Goal: Complete application form

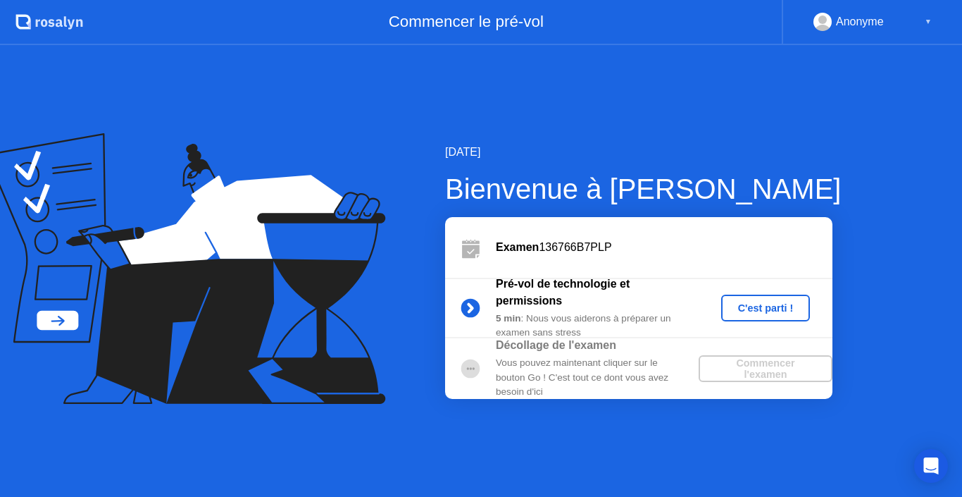
click at [758, 310] on div "C'est parti !" at bounding box center [766, 307] width 78 height 11
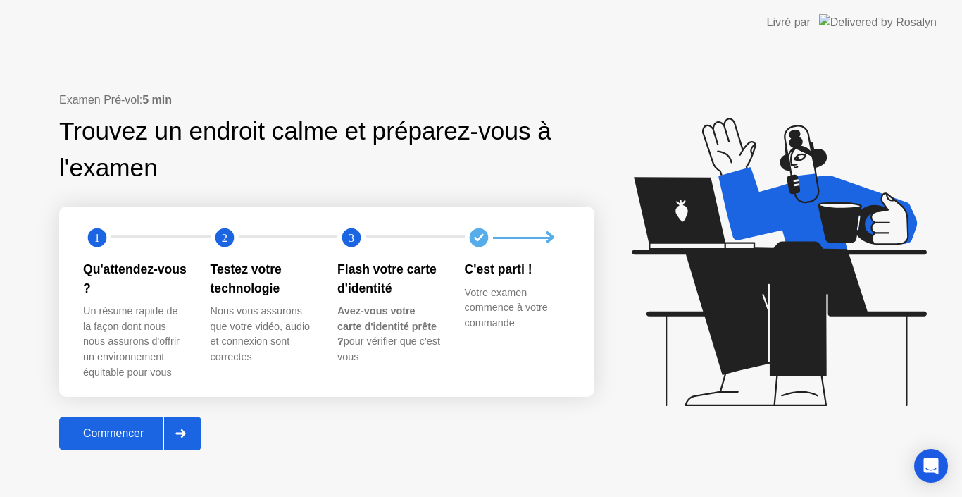
click at [125, 435] on div "Commencer" at bounding box center [113, 433] width 100 height 13
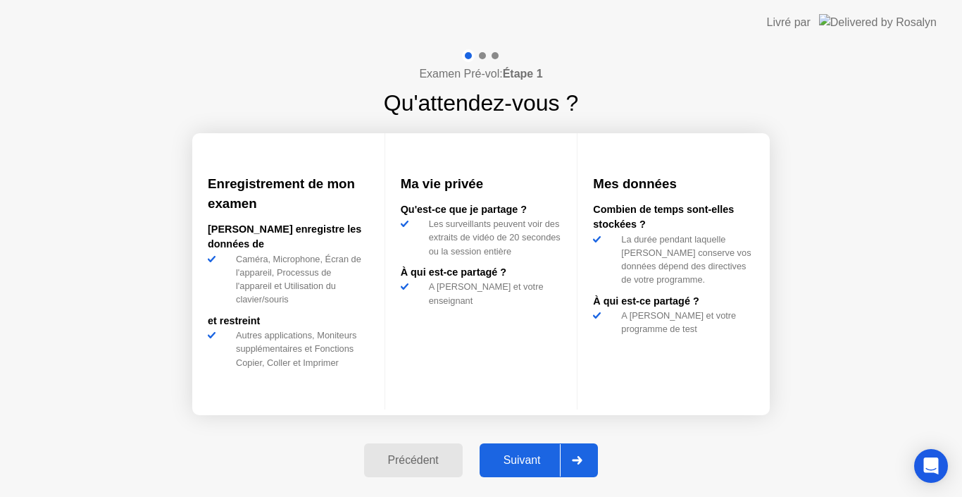
click at [536, 464] on div "Suivant" at bounding box center [522, 460] width 77 height 13
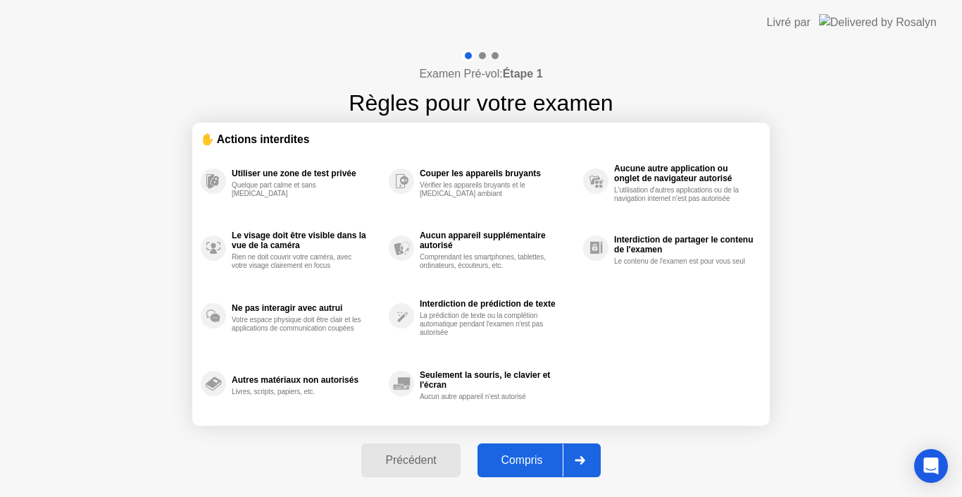
click at [533, 461] on div "Compris" at bounding box center [522, 460] width 81 height 13
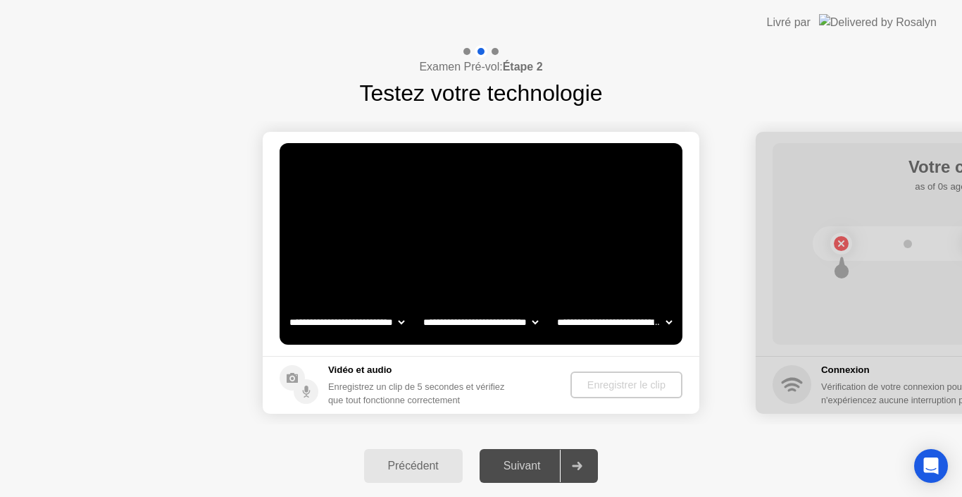
select select "**********"
select select "*******"
click at [526, 461] on div "Suivant" at bounding box center [522, 465] width 77 height 13
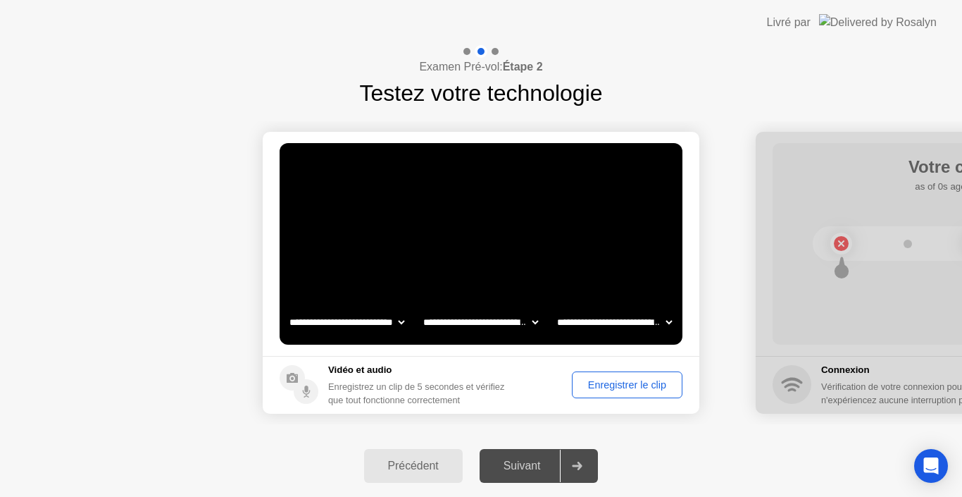
click at [526, 461] on div "Suivant" at bounding box center [522, 465] width 77 height 13
click at [619, 382] on div "Enregistrer le clip" at bounding box center [627, 384] width 101 height 11
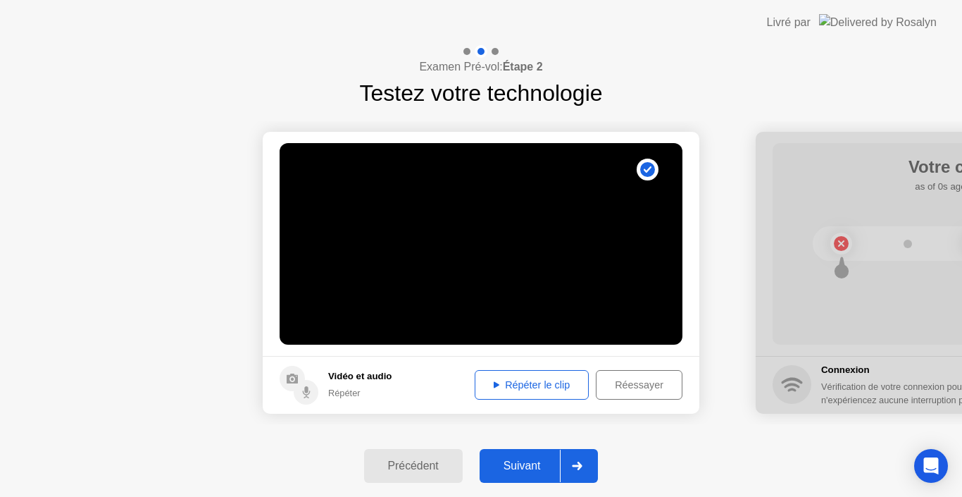
click at [553, 390] on div "Répéter le clip" at bounding box center [532, 384] width 104 height 11
click at [523, 462] on div "Suivant" at bounding box center [522, 465] width 77 height 13
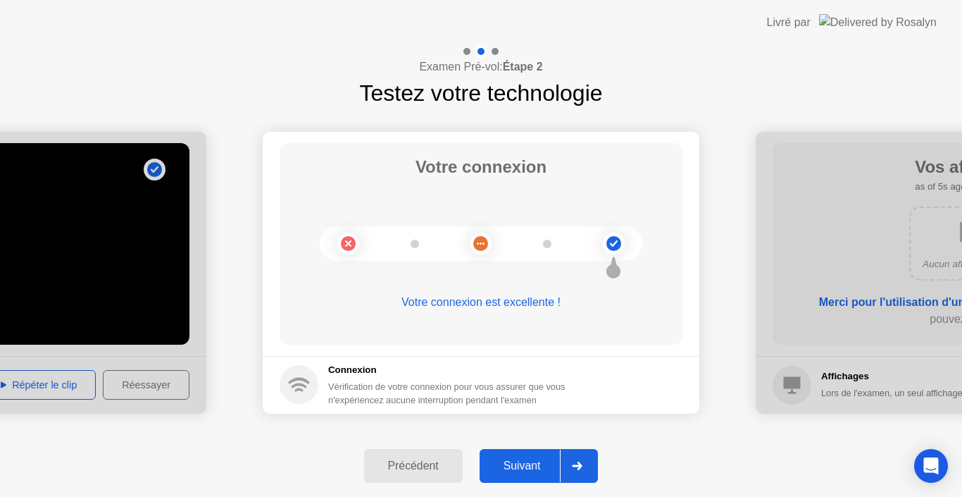
click at [523, 462] on div "Suivant" at bounding box center [522, 465] width 77 height 13
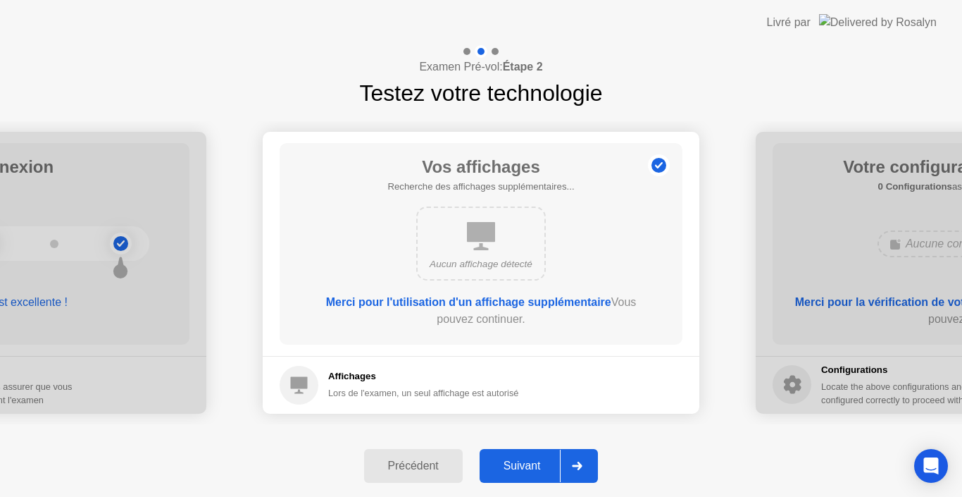
click at [523, 462] on div "Suivant" at bounding box center [522, 465] width 77 height 13
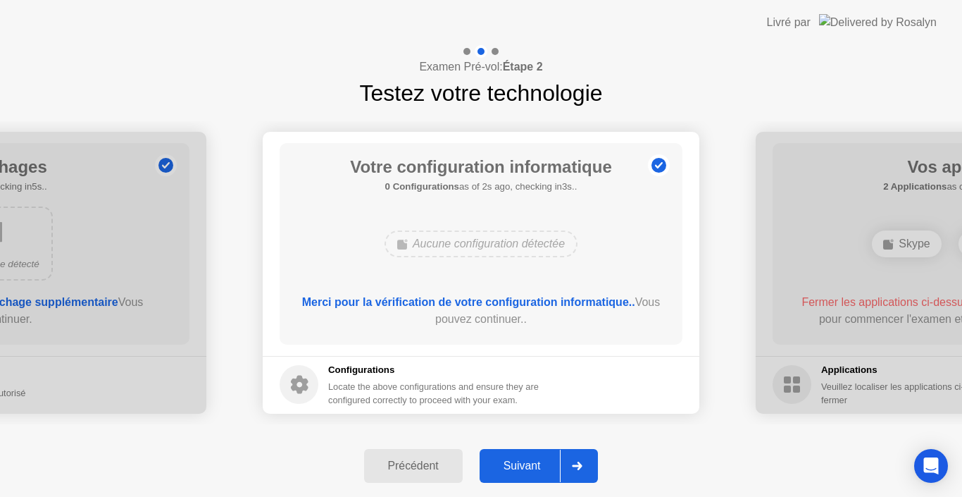
click at [523, 462] on div "Suivant" at bounding box center [522, 465] width 77 height 13
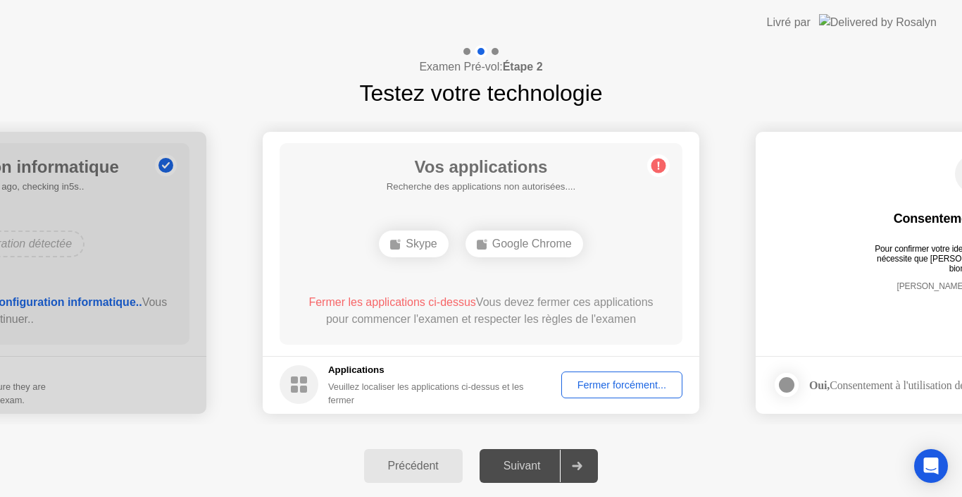
click at [523, 462] on div "Suivant" at bounding box center [522, 465] width 77 height 13
click at [524, 462] on div "Suivant" at bounding box center [522, 465] width 77 height 13
click at [571, 470] on div at bounding box center [577, 465] width 34 height 32
click at [627, 390] on div "Fermer forcément..." at bounding box center [621, 384] width 111 height 11
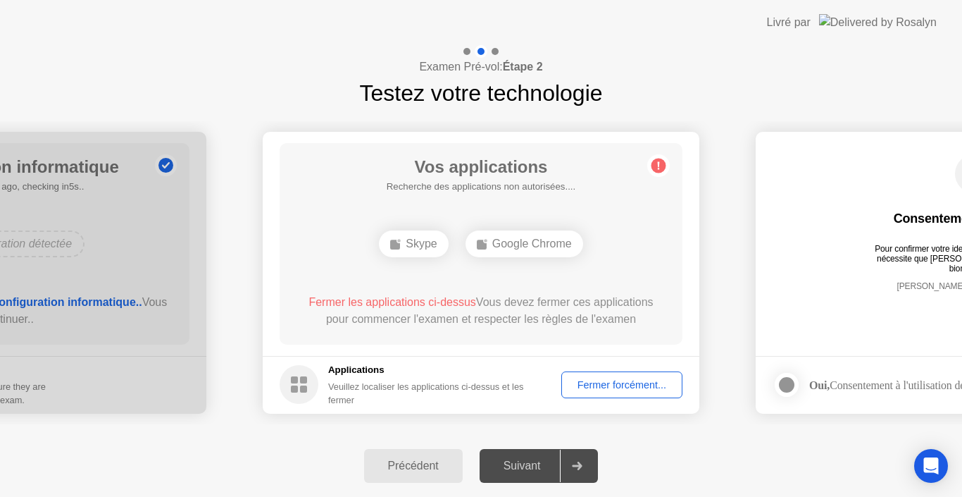
click at [525, 468] on div "Suivant" at bounding box center [522, 465] width 77 height 13
click at [616, 390] on div "Fermer forcément..." at bounding box center [621, 384] width 111 height 11
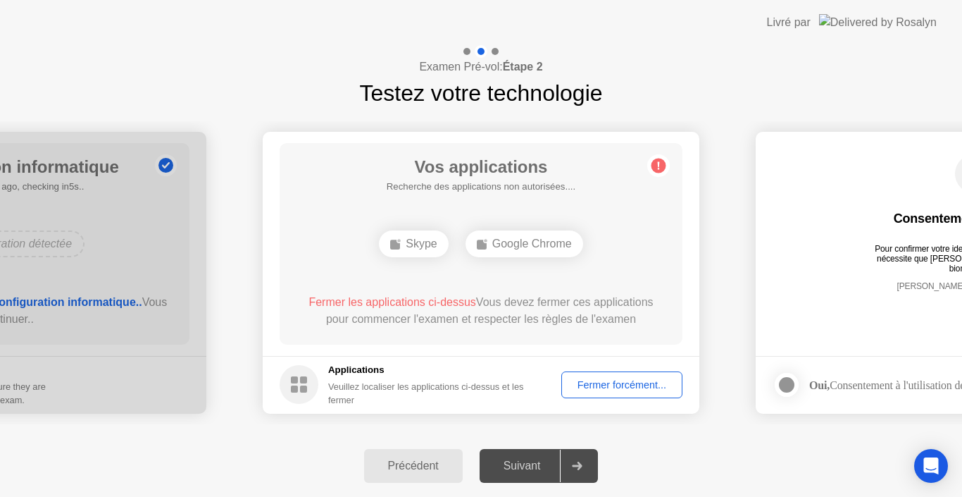
click at [604, 390] on div "Fermer forcément..." at bounding box center [621, 384] width 111 height 11
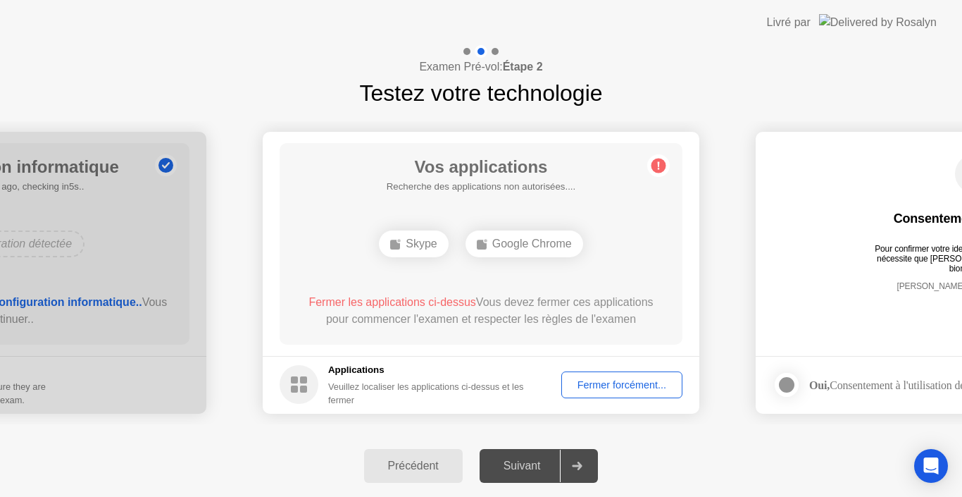
click at [601, 381] on div "Fermer forcément..." at bounding box center [621, 384] width 111 height 11
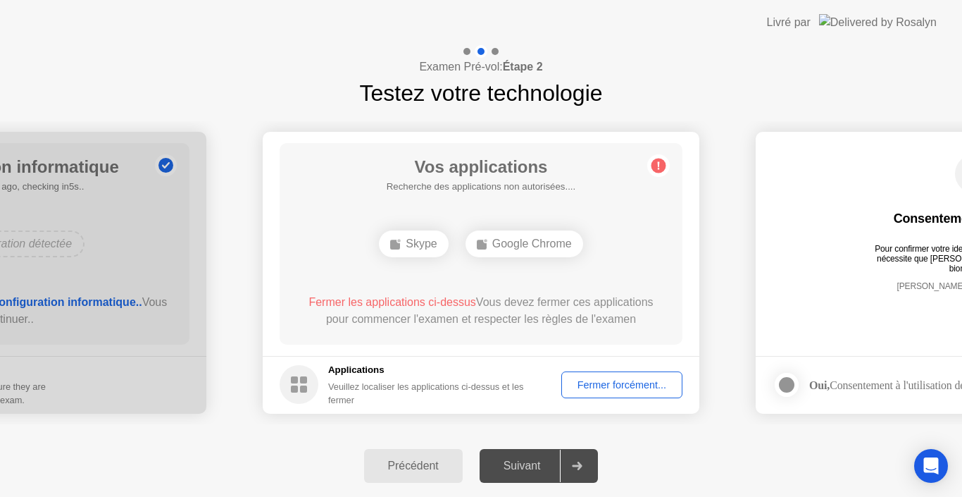
click at [535, 466] on div "Suivant" at bounding box center [522, 465] width 77 height 13
click at [514, 462] on div "Suivant" at bounding box center [522, 465] width 77 height 13
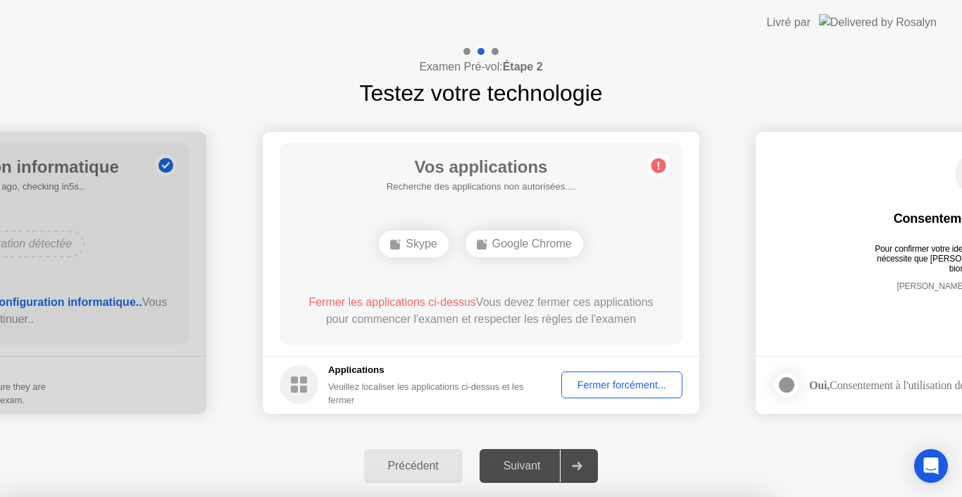
click at [592, 496] on div at bounding box center [481, 497] width 962 height 0
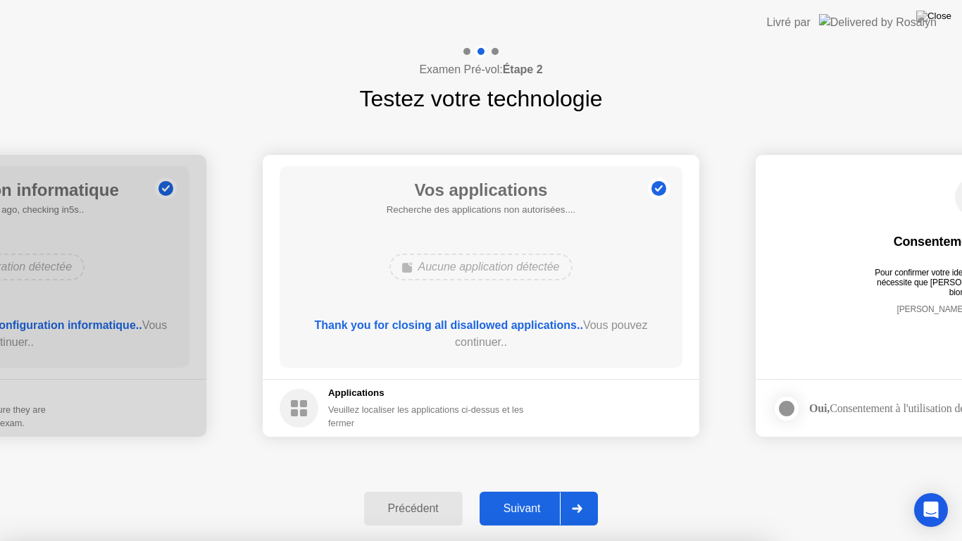
click at [537, 496] on div "Suivant" at bounding box center [522, 508] width 77 height 13
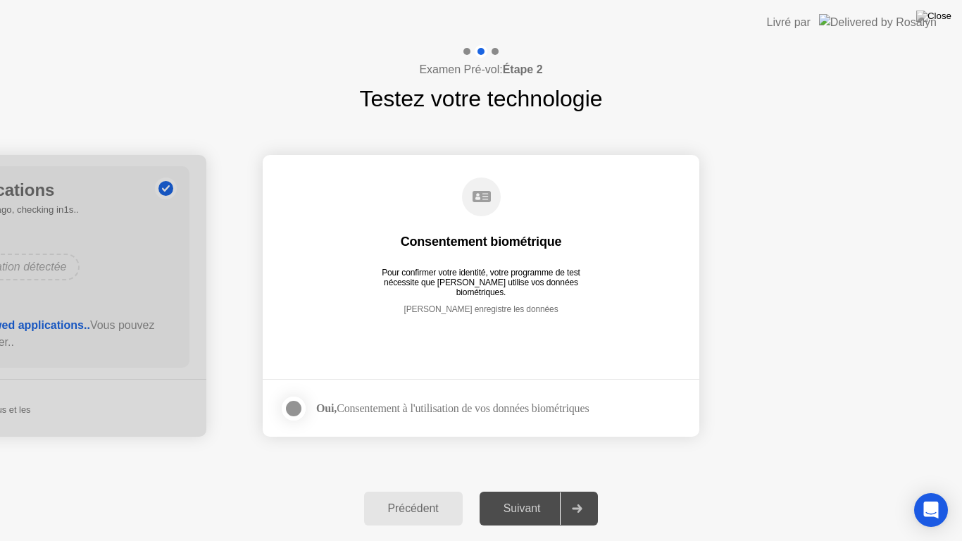
click at [302, 411] on div at bounding box center [293, 408] width 17 height 17
click at [519, 496] on button "Suivant" at bounding box center [539, 509] width 119 height 34
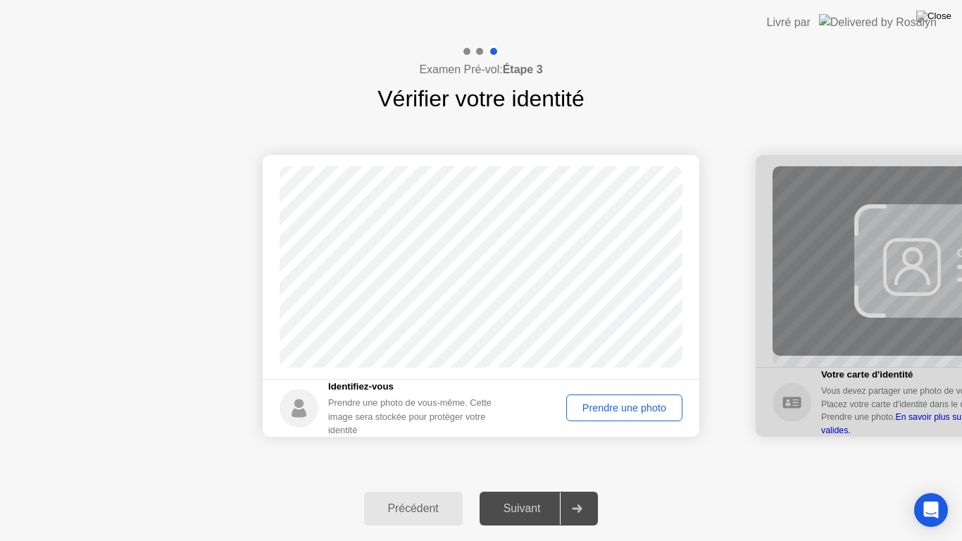
click at [603, 410] on div "Prendre une photo" at bounding box center [624, 407] width 106 height 11
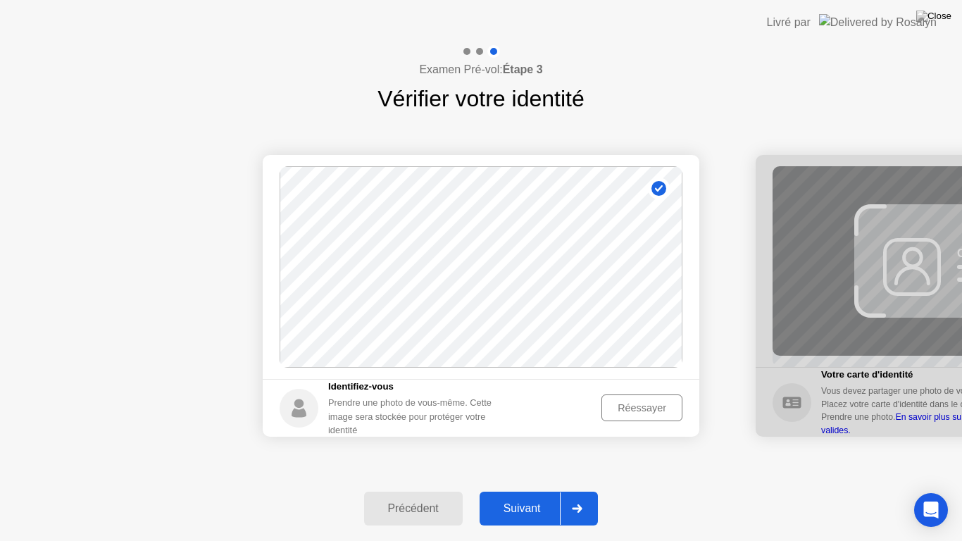
click at [621, 414] on div "Réessayer" at bounding box center [642, 407] width 71 height 11
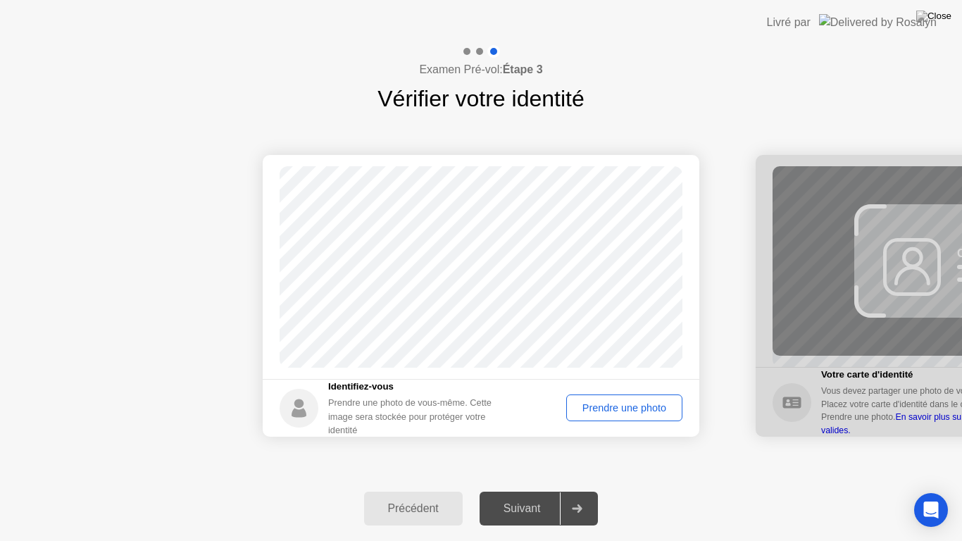
click at [621, 414] on div "Prendre une photo" at bounding box center [624, 407] width 106 height 11
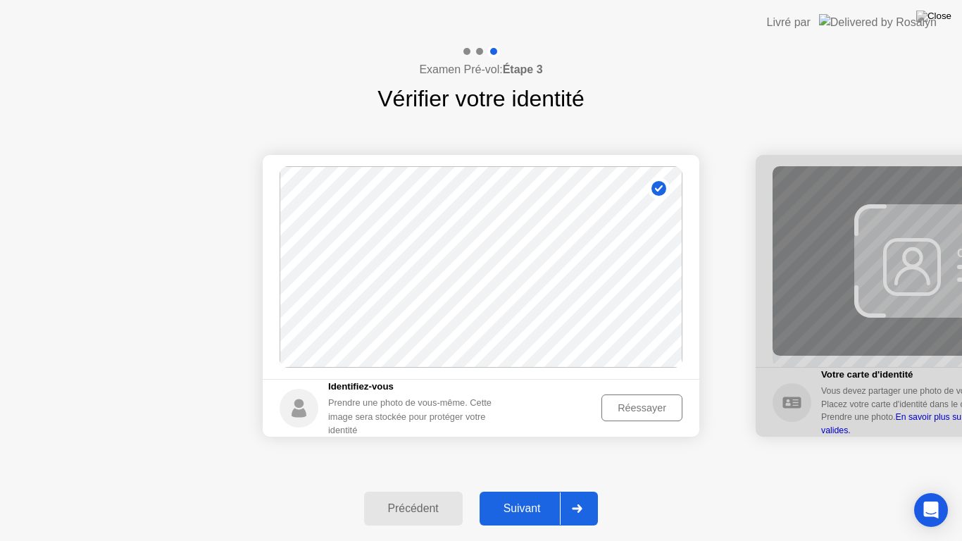
click at [547, 496] on div "Suivant" at bounding box center [522, 508] width 77 height 13
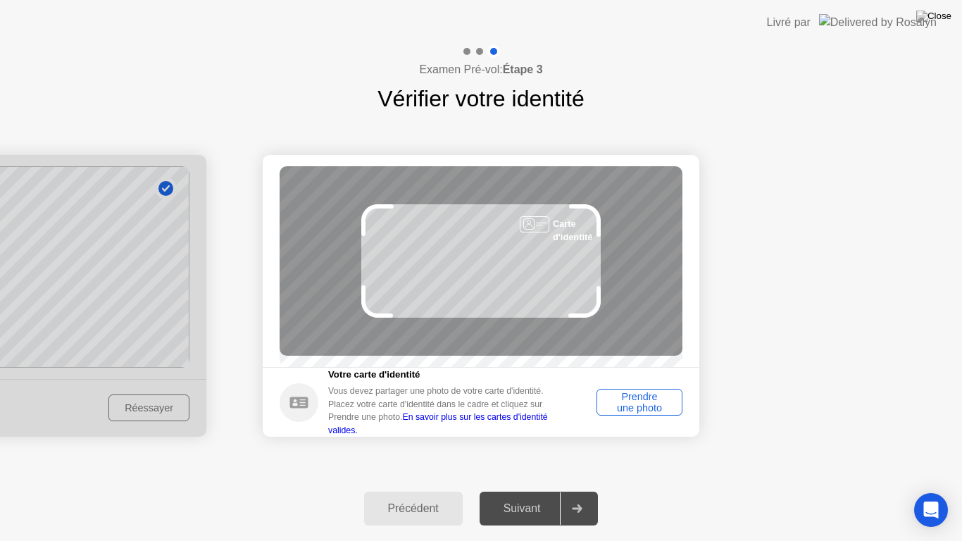
click at [623, 414] on div "Prendre une photo" at bounding box center [640, 402] width 76 height 23
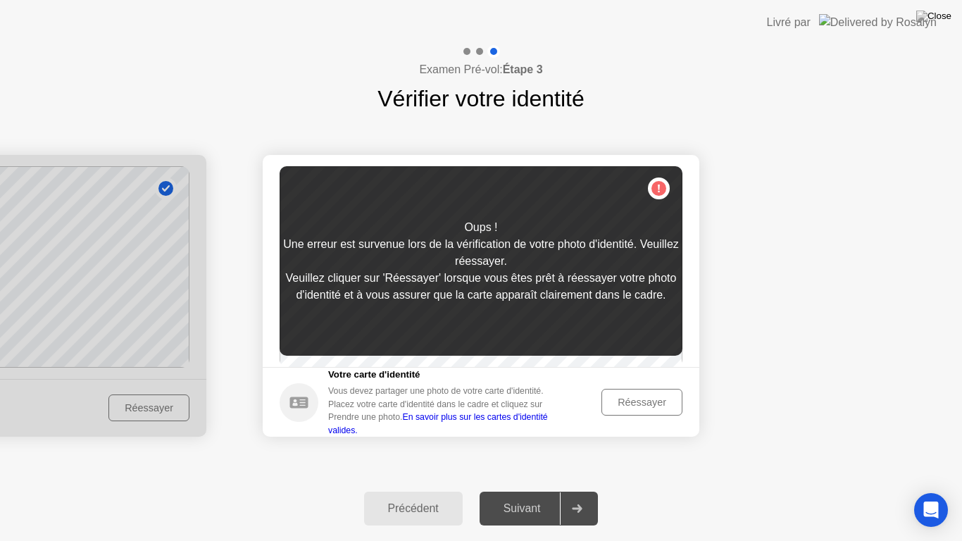
click at [623, 416] on button "Réessayer" at bounding box center [642, 402] width 81 height 27
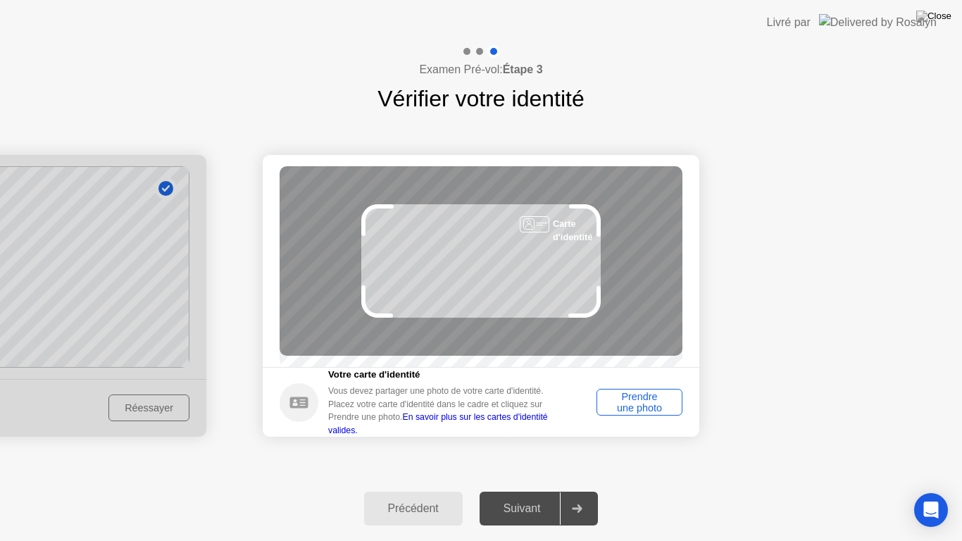
click at [624, 409] on div "Prendre une photo" at bounding box center [640, 402] width 76 height 23
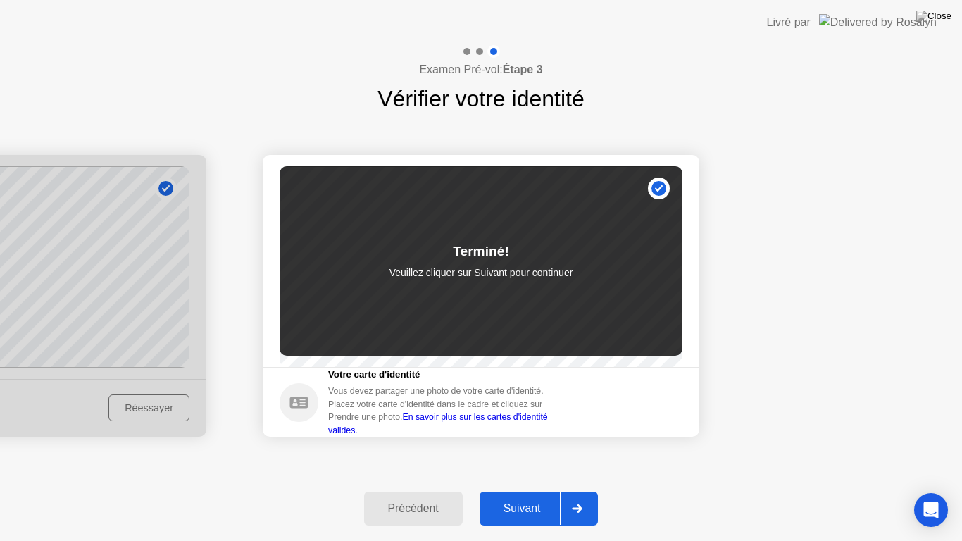
click at [518, 496] on div "Suivant" at bounding box center [522, 508] width 77 height 13
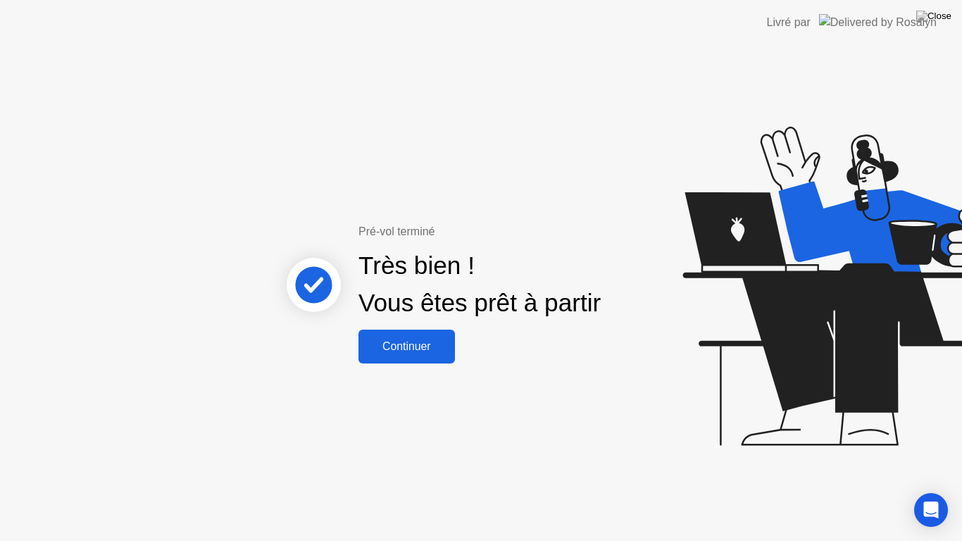
click at [423, 347] on div "Continuer" at bounding box center [407, 346] width 88 height 13
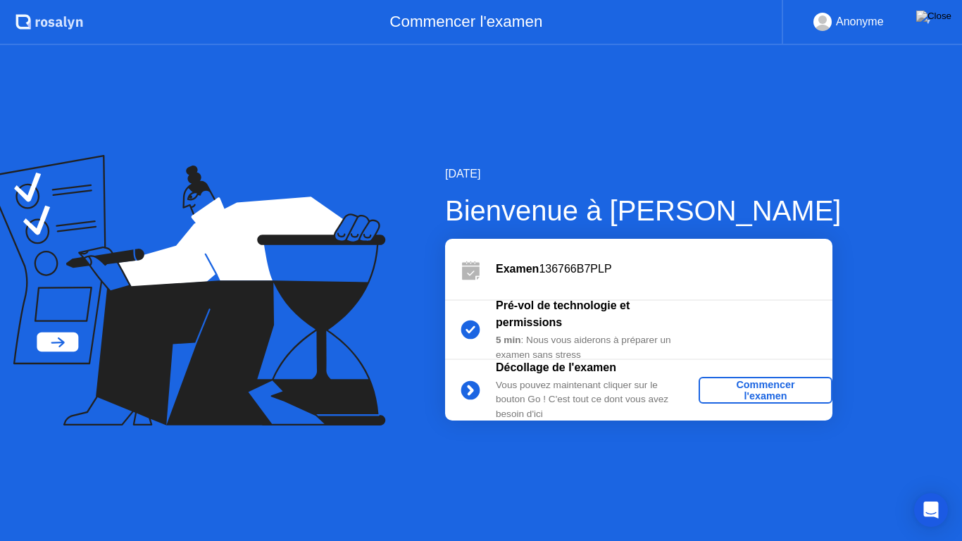
click at [738, 388] on div "Commencer l'examen" at bounding box center [765, 390] width 123 height 23
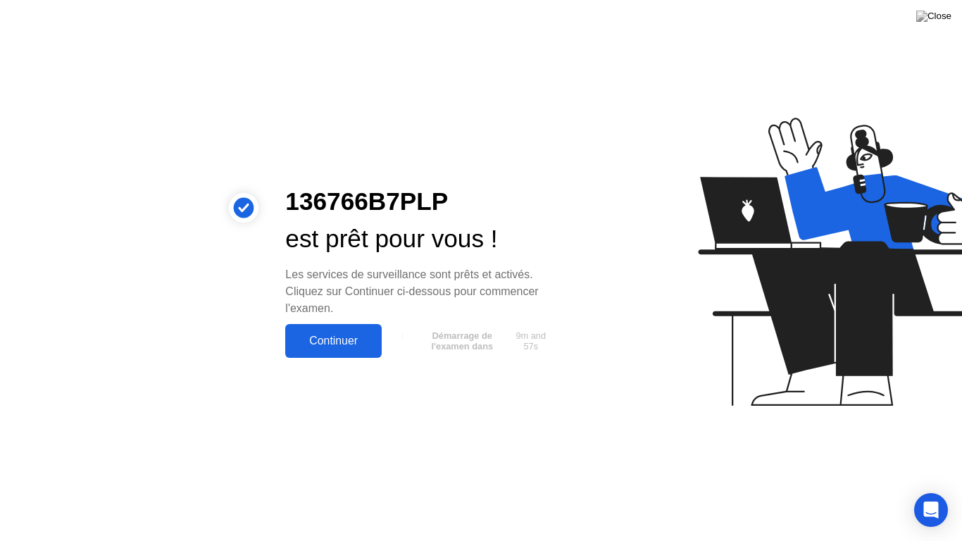
click at [344, 337] on div "Continuer" at bounding box center [334, 341] width 88 height 13
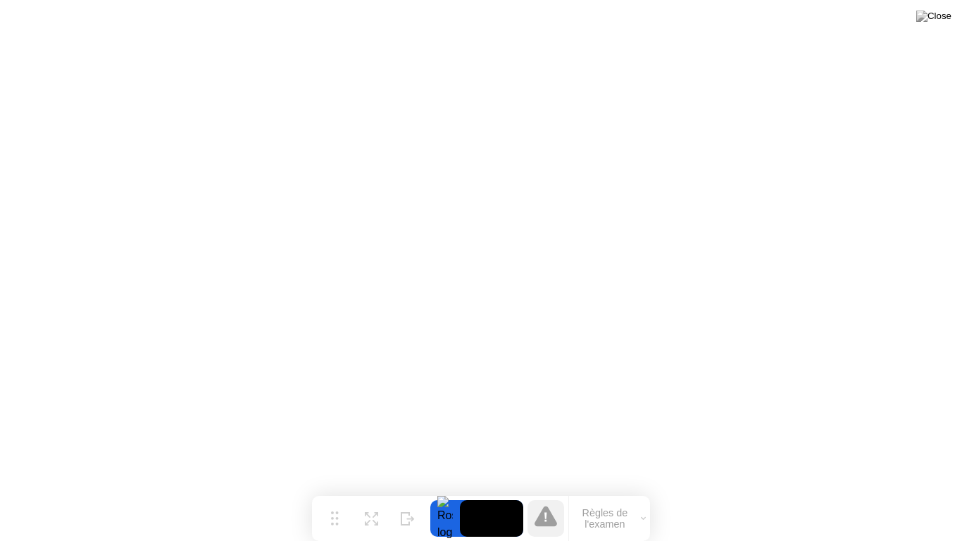
click at [585, 496] on button "Règles de l'examen" at bounding box center [609, 519] width 81 height 24
